Goal: Check status: Check status

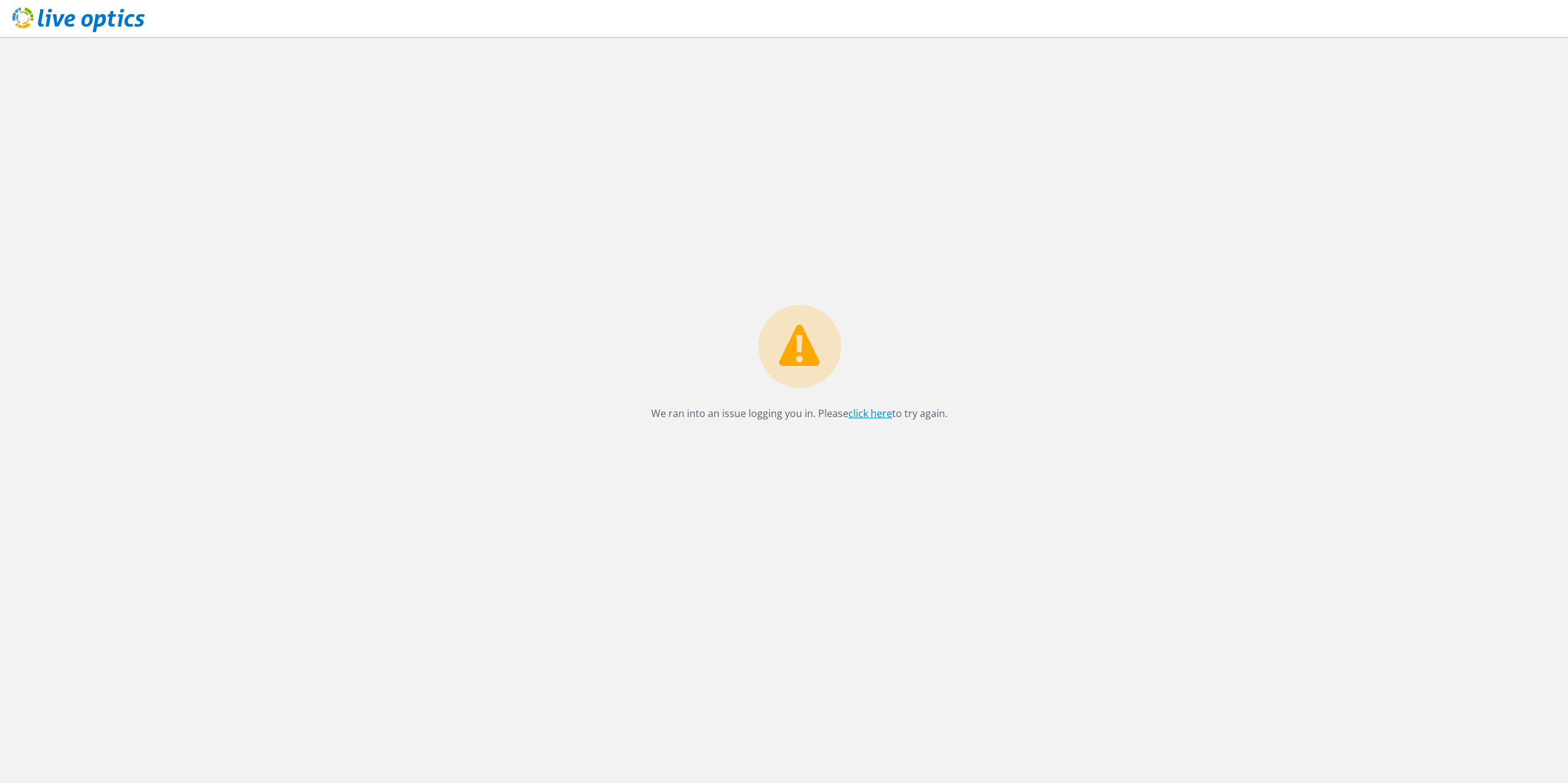
click at [878, 410] on link "click here" at bounding box center [870, 413] width 44 height 14
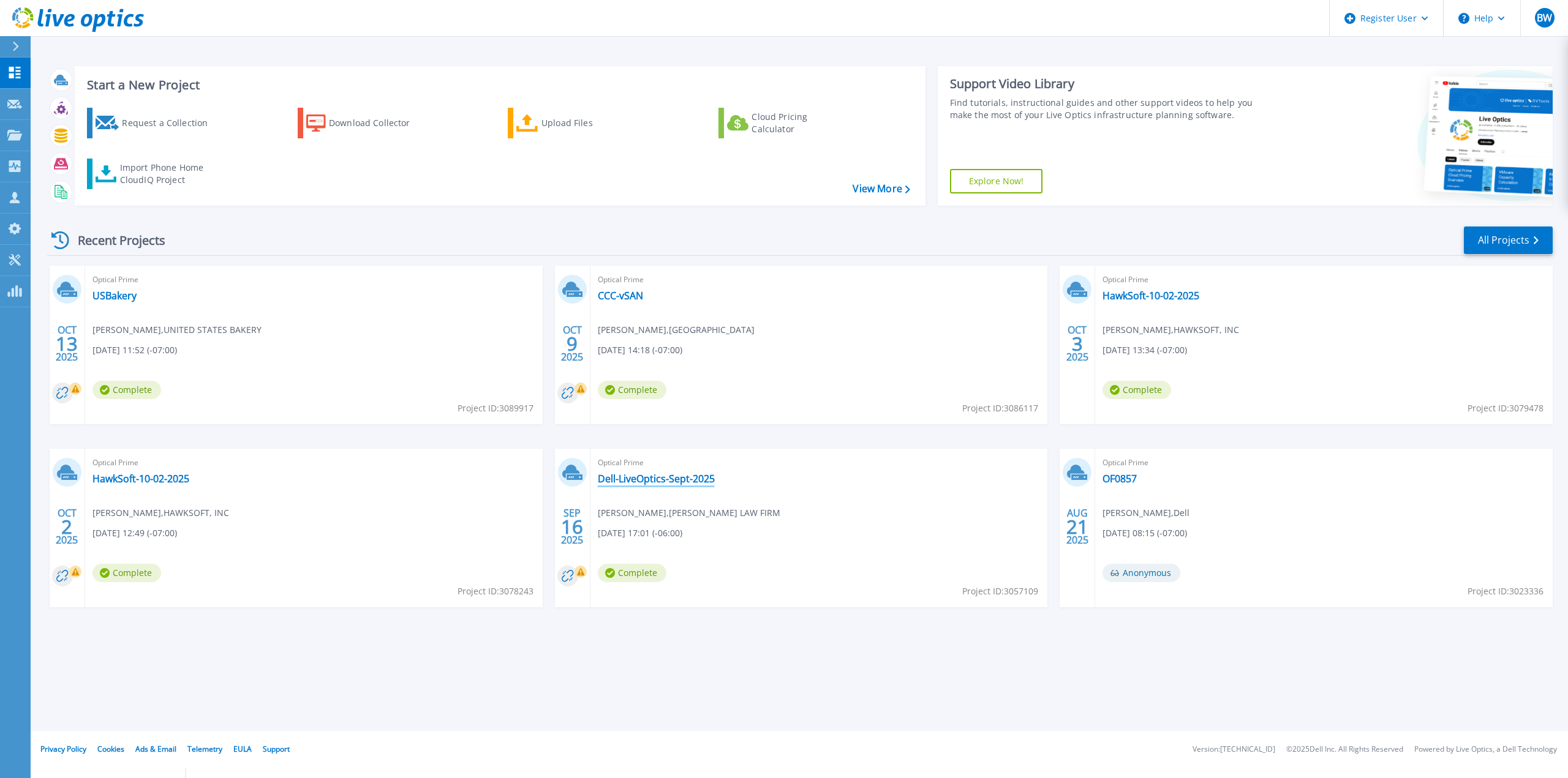
click at [649, 482] on link "Dell-LiveOptics-Sept-2025" at bounding box center [657, 479] width 117 height 12
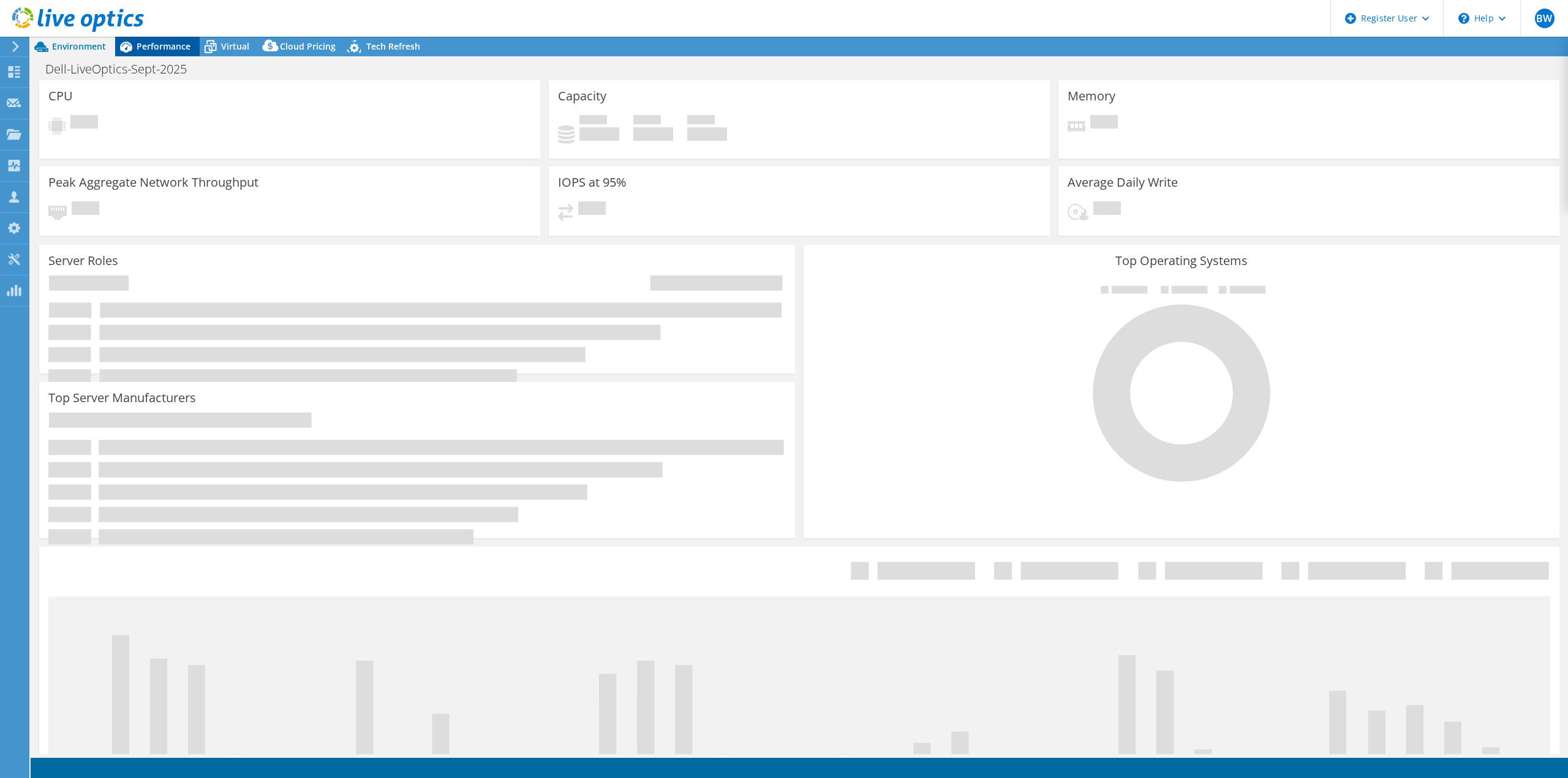
select select "USD"
